Goal: Navigation & Orientation: Find specific page/section

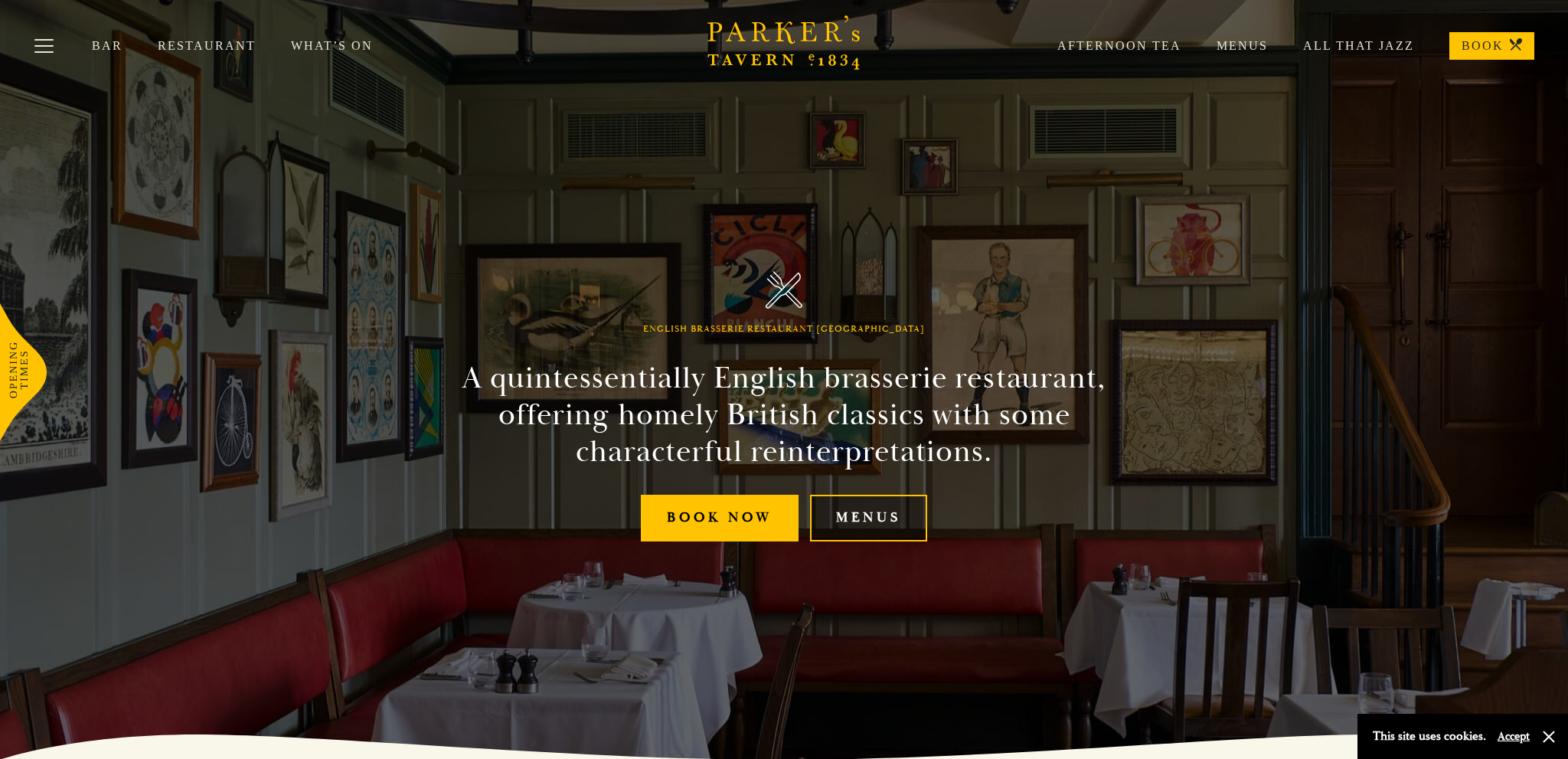
click at [879, 529] on link "Menus" at bounding box center [868, 518] width 117 height 47
click at [877, 522] on link "Menus" at bounding box center [868, 518] width 117 height 47
click at [901, 509] on link "Menus" at bounding box center [868, 518] width 117 height 47
click at [1253, 40] on link "Menus" at bounding box center [1224, 45] width 86 height 15
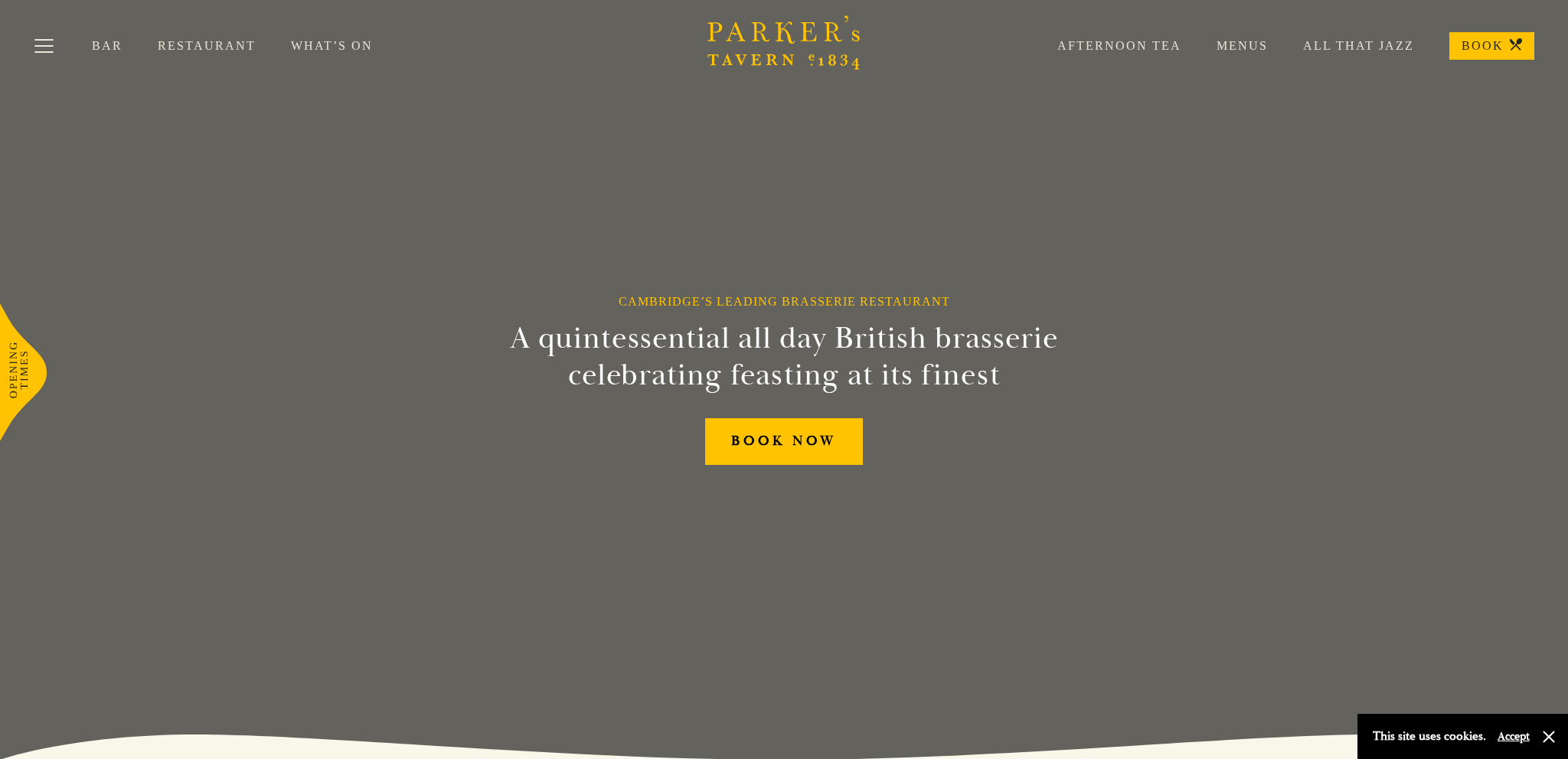
click at [1267, 44] on link "Menus" at bounding box center [1224, 45] width 86 height 15
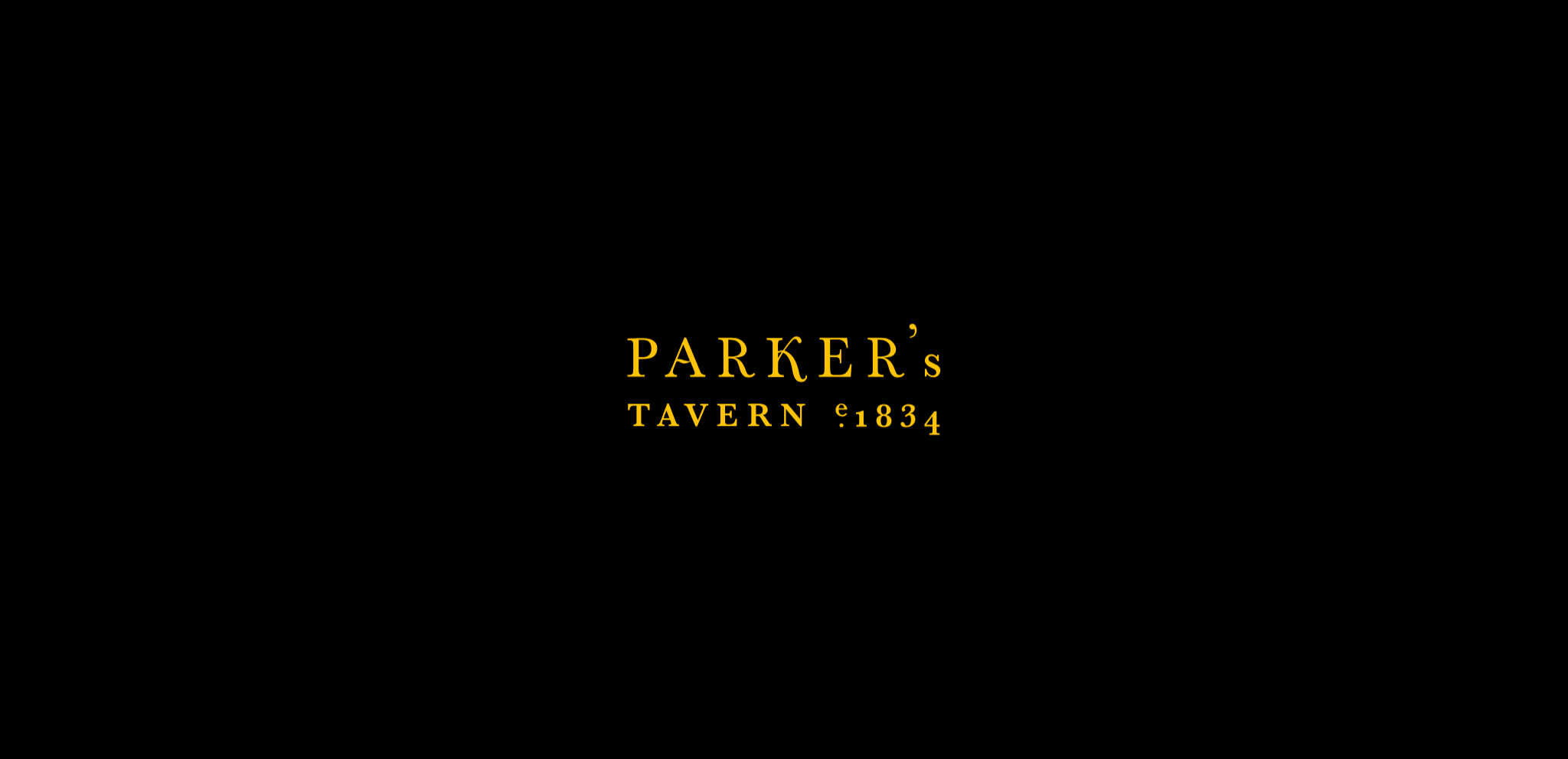
scroll to position [1666, 0]
